Goal: Book appointment/travel/reservation

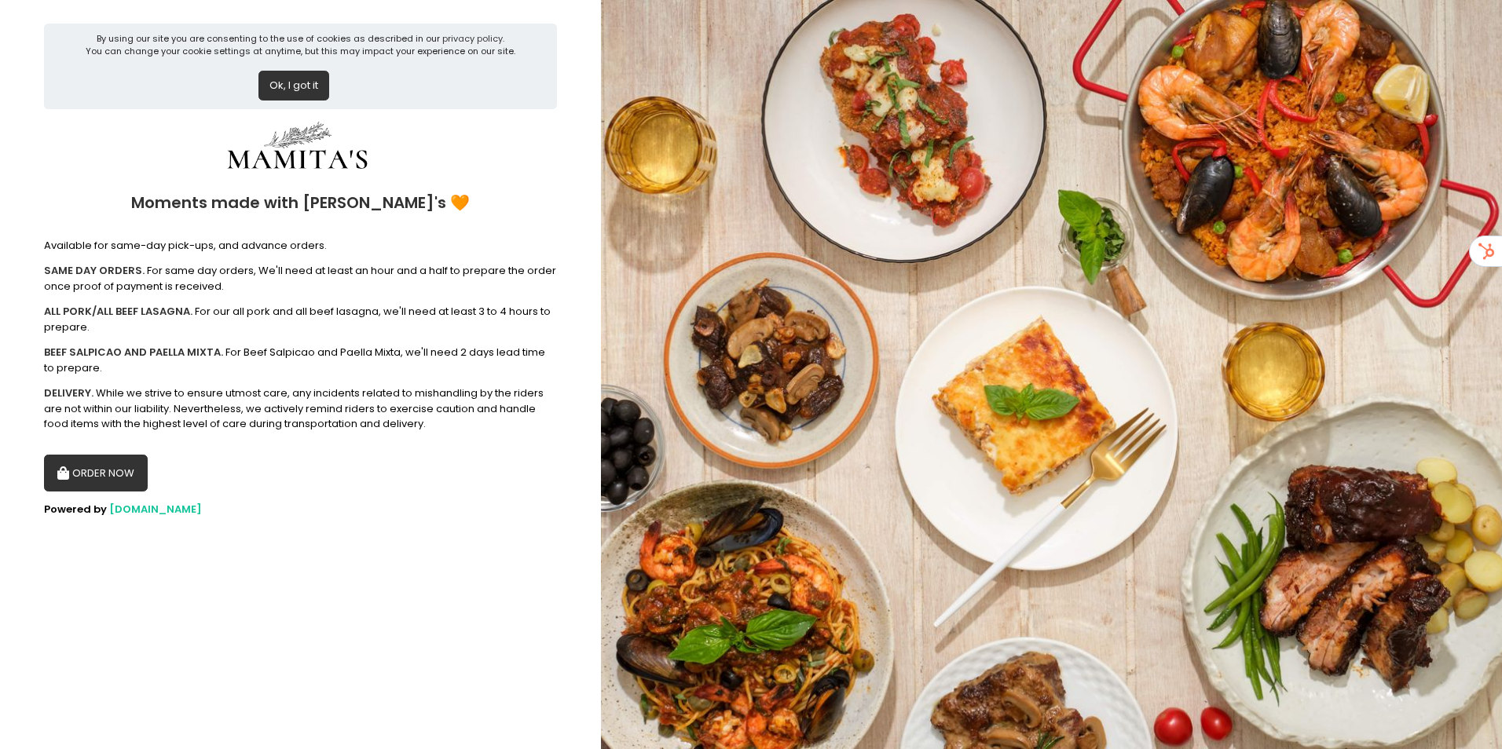
click at [128, 481] on button "ORDER NOW" at bounding box center [96, 474] width 104 height 38
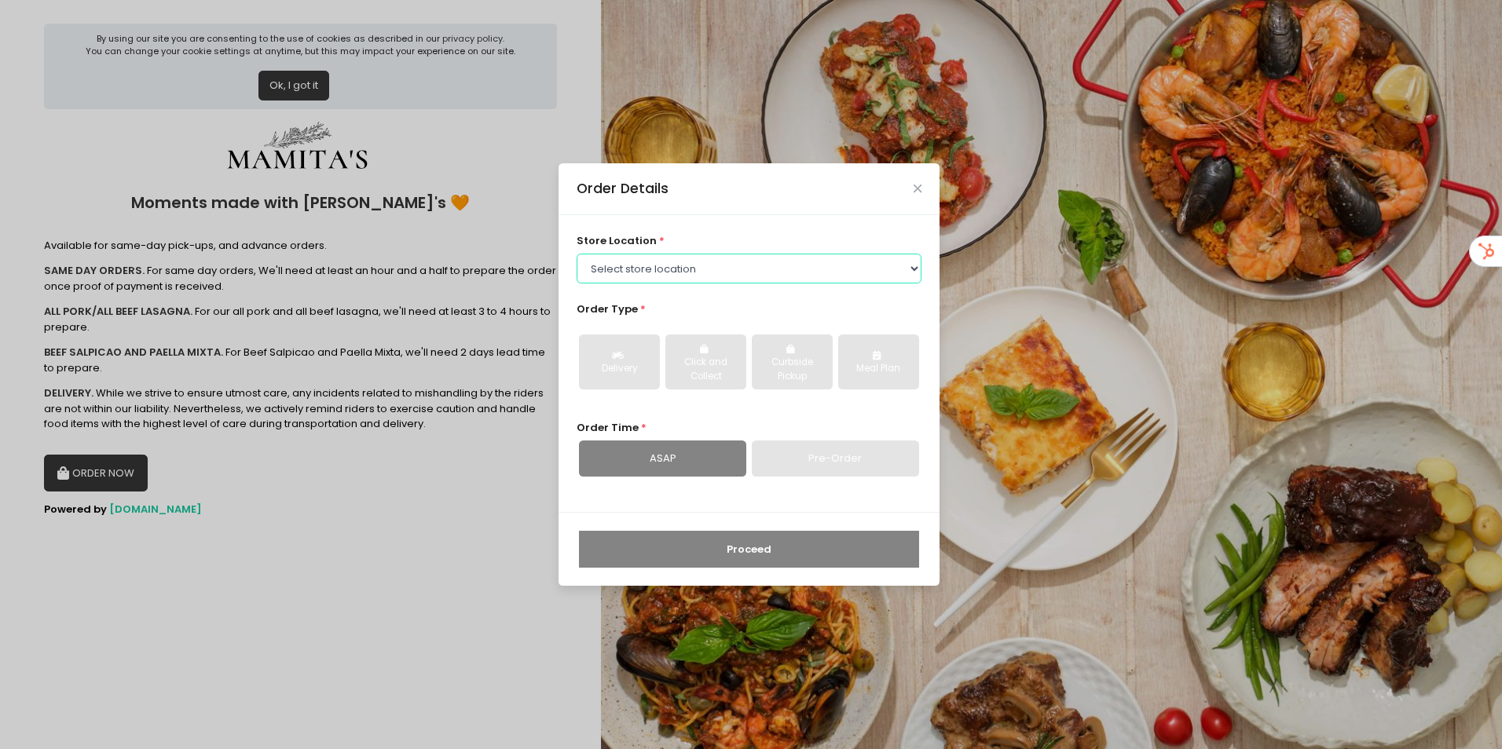
click at [741, 256] on select "Select store location Mamitas PH - Blue Ridge Mamitas PH - Sct Gandia" at bounding box center [749, 269] width 346 height 30
select select "65ad40693dc37ee8b8129aca"
click at [576, 254] on select "Select store location Mamitas PH - Blue Ridge Mamitas PH - Sct Gandia" at bounding box center [749, 269] width 346 height 30
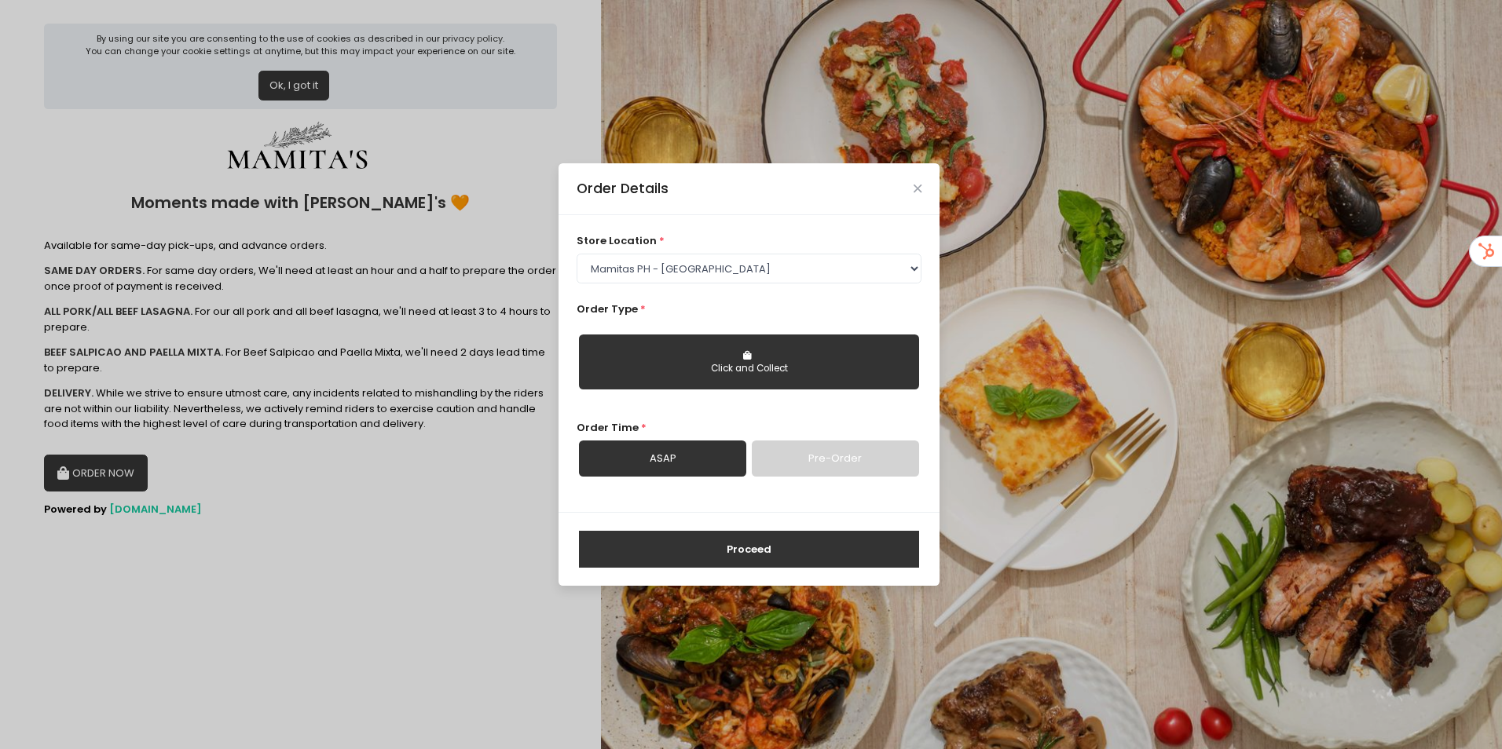
click at [832, 463] on link "Pre-Order" at bounding box center [835, 459] width 167 height 36
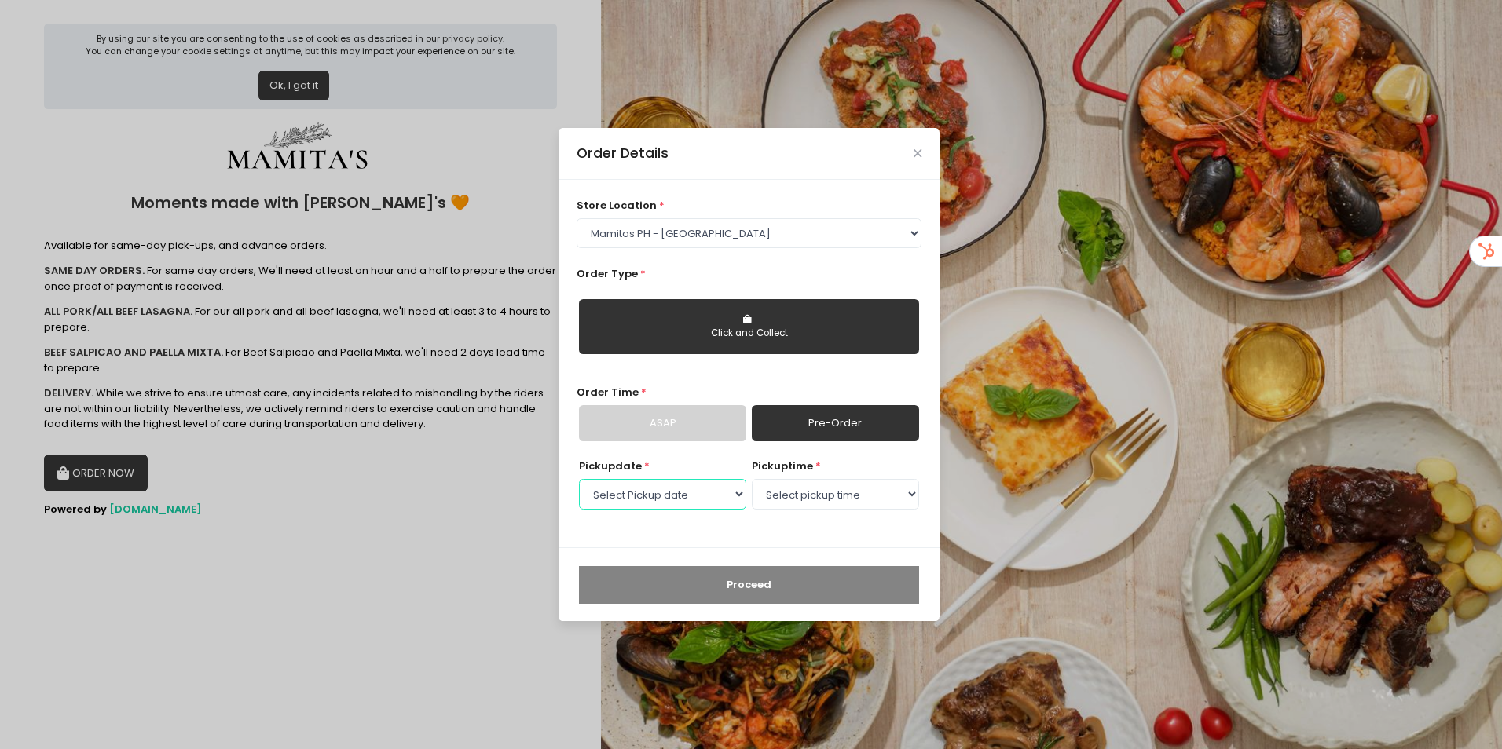
click at [654, 500] on select "Select Pickup date Friday, Sep 5th Saturday, Sep 6th Sunday, Sep 7th Monday, Se…" at bounding box center [662, 494] width 167 height 30
select select "2025-09-06"
click at [579, 479] on select "Select Pickup date Friday, Sep 5th Saturday, Sep 6th Sunday, Sep 7th Monday, Se…" at bounding box center [662, 494] width 167 height 30
click at [822, 493] on select "Select pickup time 09:00 AM - 09:30 AM 09:30 AM - 10:00 AM 10:00 AM - 10:30 AM …" at bounding box center [835, 494] width 167 height 30
select select "10:30"
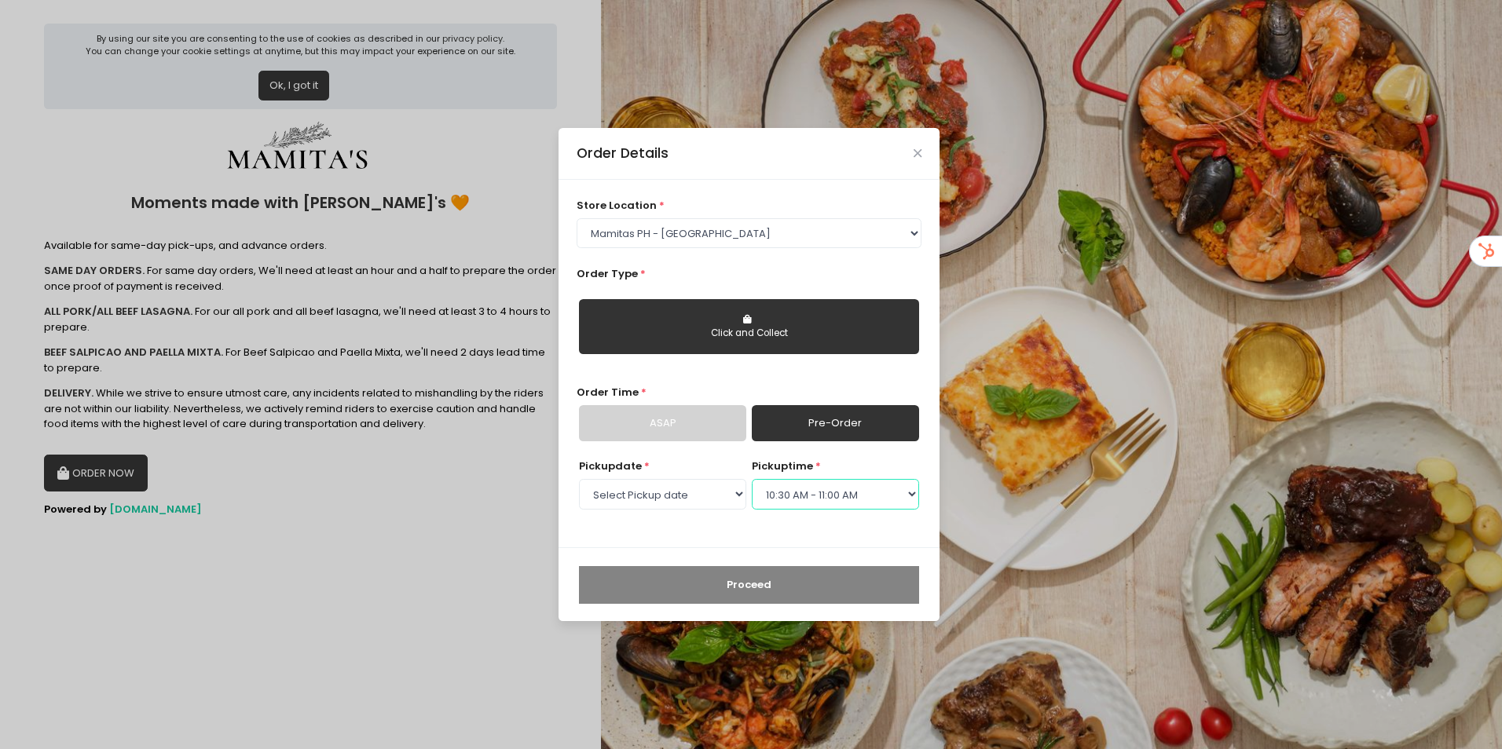
click at [752, 479] on select "Select pickup time 09:00 AM - 09:30 AM 09:30 AM - 10:00 AM 10:00 AM - 10:30 AM …" at bounding box center [835, 494] width 167 height 30
click at [804, 492] on select "Select pickup time 09:00 AM - 09:30 AM 09:30 AM - 10:00 AM 10:00 AM - 10:30 AM …" at bounding box center [835, 494] width 167 height 30
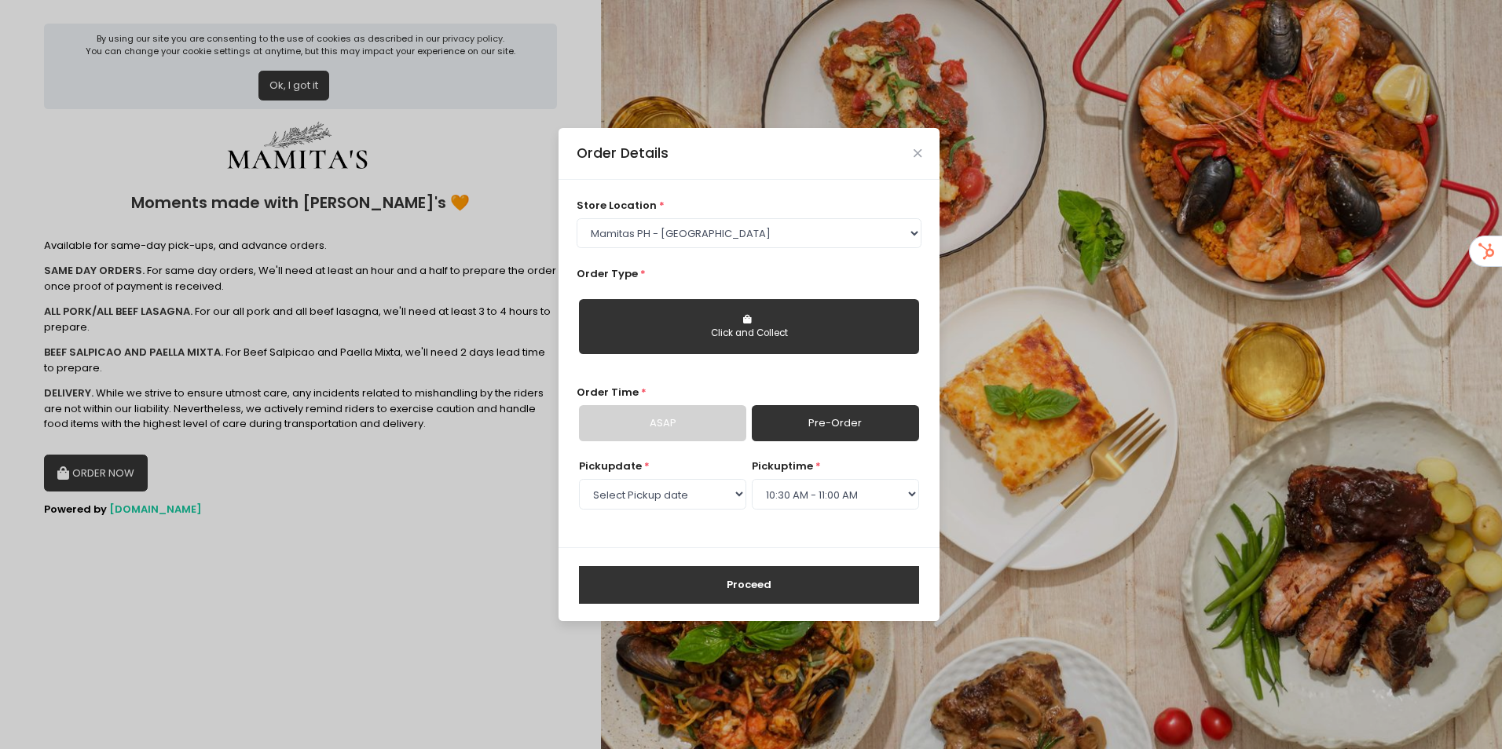
click at [774, 555] on div "Proceed" at bounding box center [748, 584] width 381 height 74
click at [832, 499] on select "Select pickup time 09:00 AM - 09:30 AM 09:30 AM - 10:00 AM 10:00 AM - 10:30 AM …" at bounding box center [835, 494] width 167 height 30
click at [831, 500] on select "Select pickup time 09:00 AM - 09:30 AM 09:30 AM - 10:00 AM 10:00 AM - 10:30 AM …" at bounding box center [835, 494] width 167 height 30
click at [829, 505] on select "Select pickup time 09:00 AM - 09:30 AM 09:30 AM - 10:00 AM 10:00 AM - 10:30 AM …" at bounding box center [835, 494] width 167 height 30
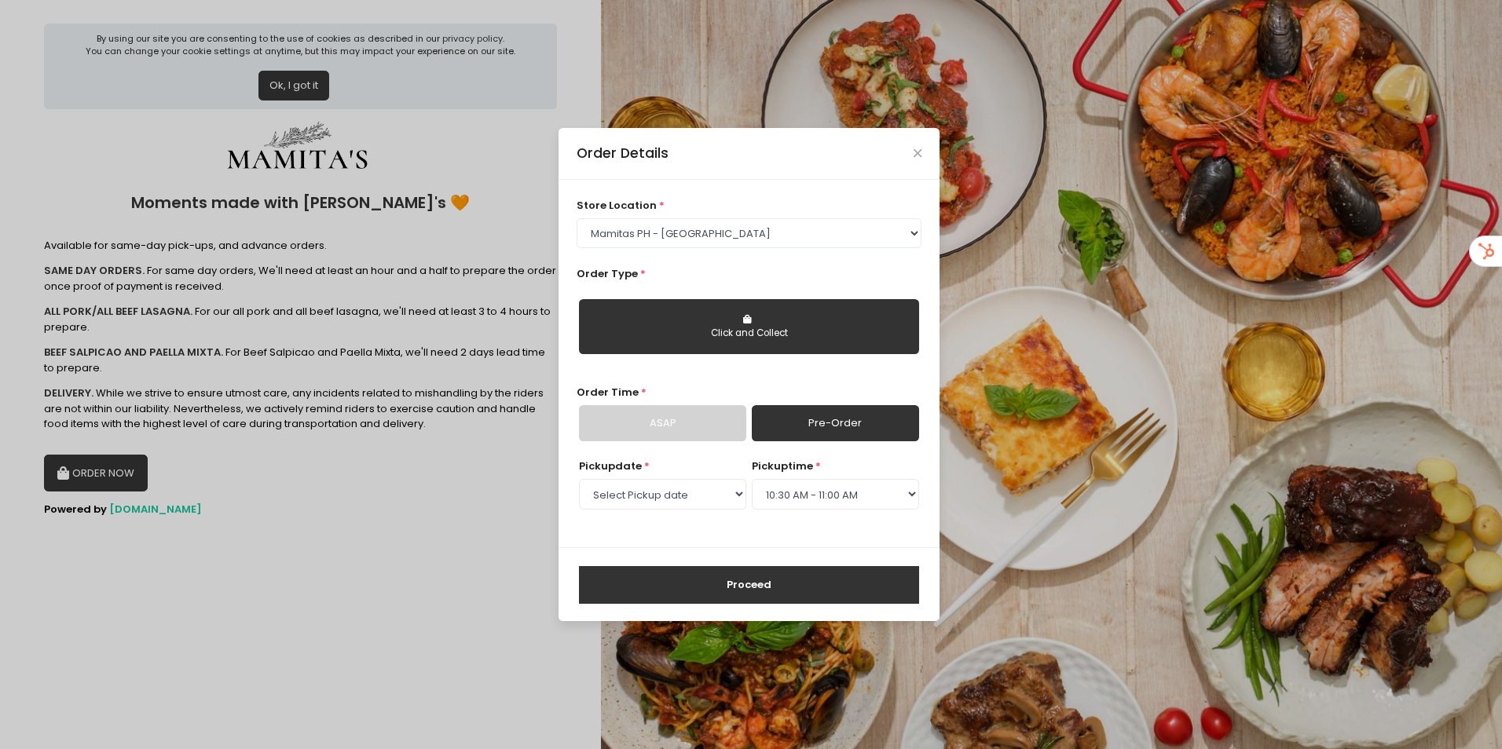
click at [788, 580] on button "Proceed" at bounding box center [749, 585] width 340 height 38
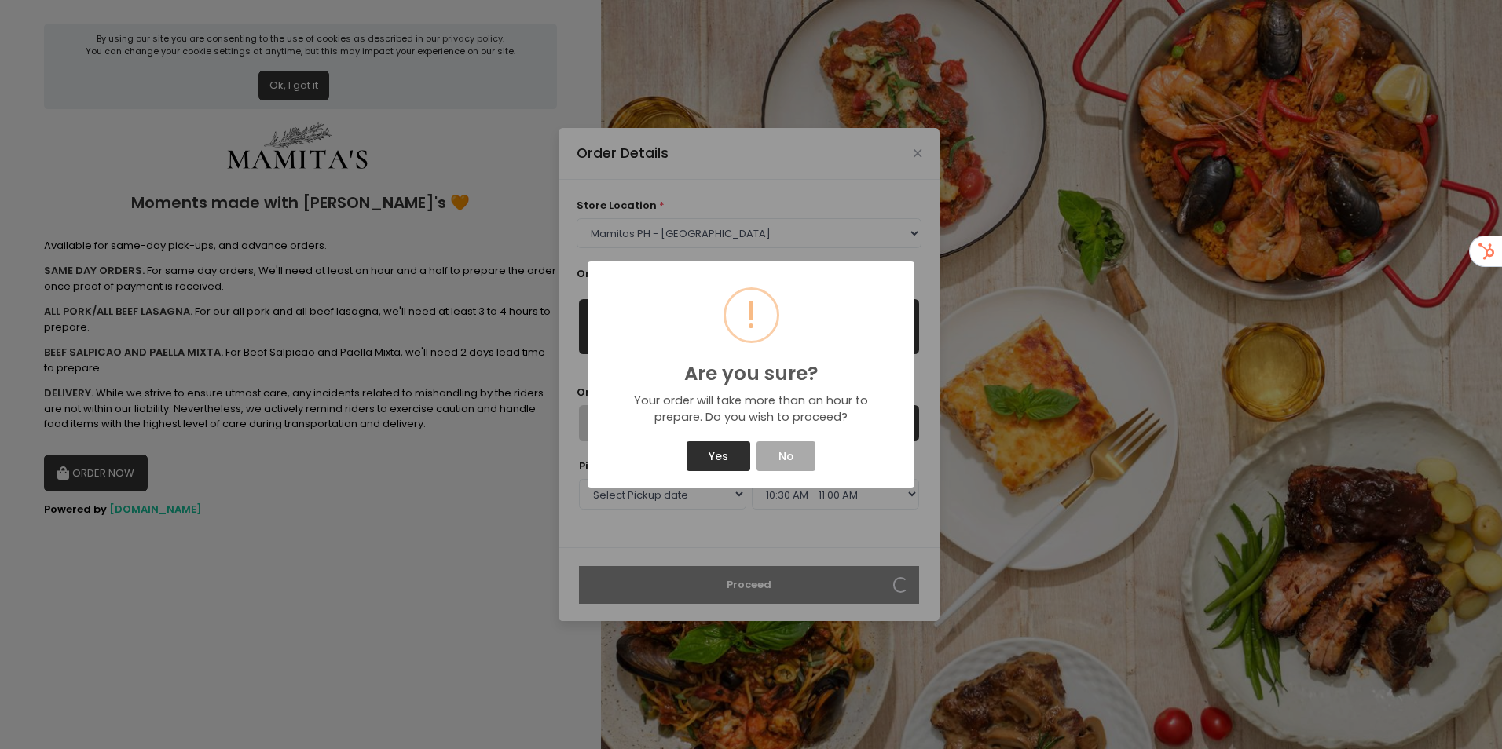
click at [723, 448] on button "Yes" at bounding box center [717, 456] width 63 height 30
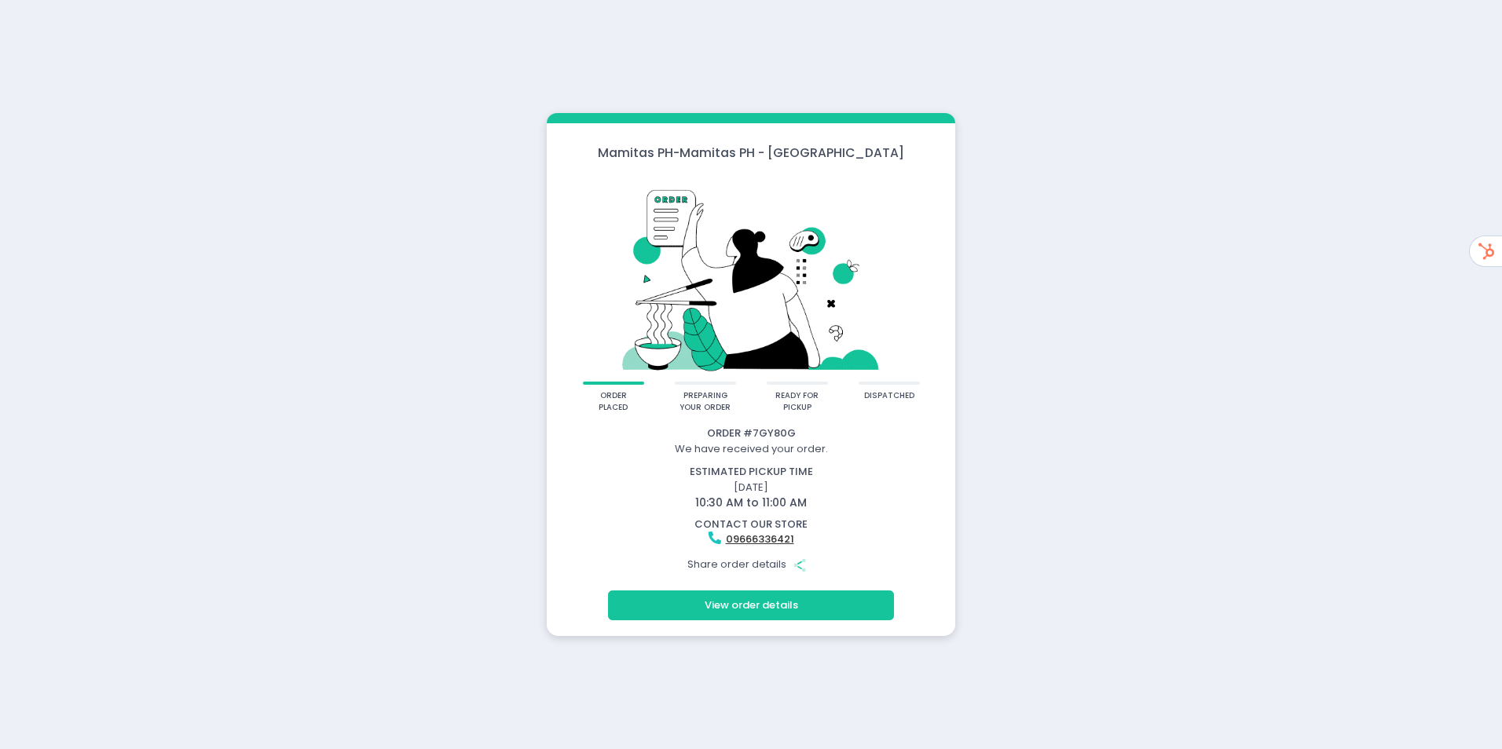
click at [816, 609] on button "View order details" at bounding box center [751, 606] width 286 height 30
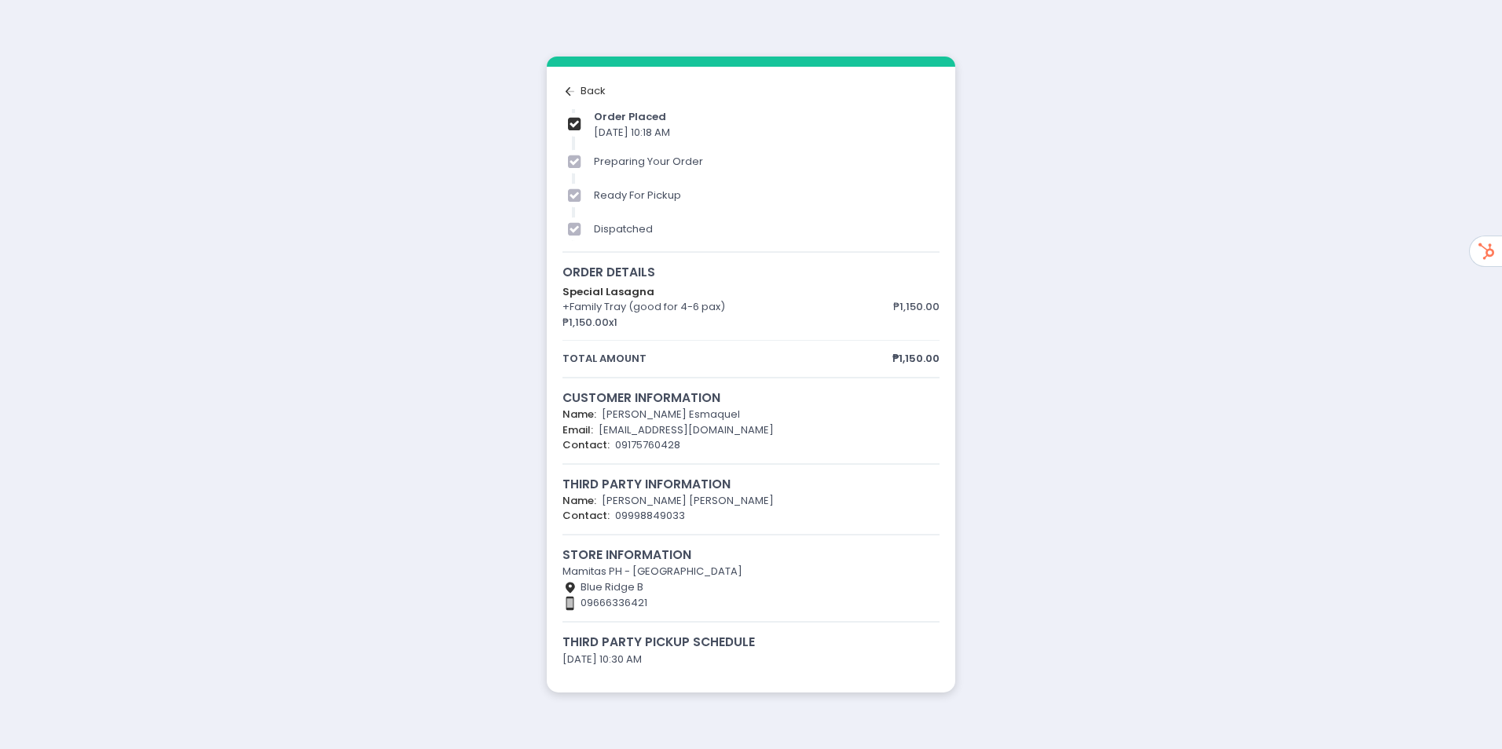
click at [581, 87] on div "Back to home Created with Sketch. Back" at bounding box center [750, 91] width 377 height 16
